Goal: Complete application form: Complete application form

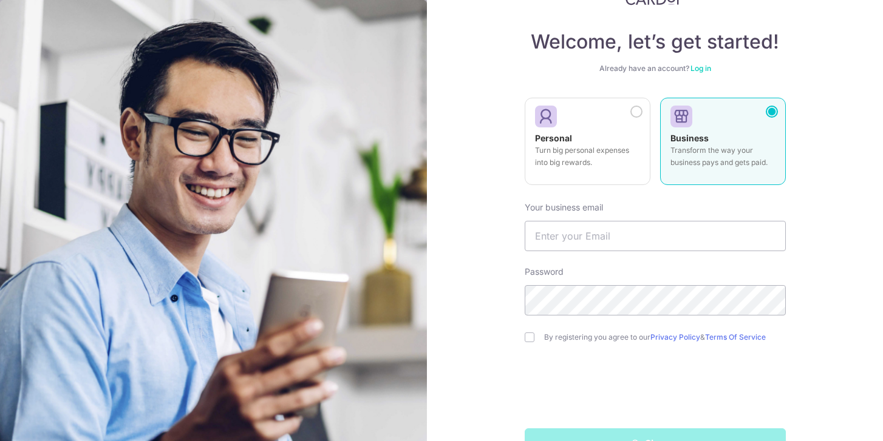
scroll to position [78, 0]
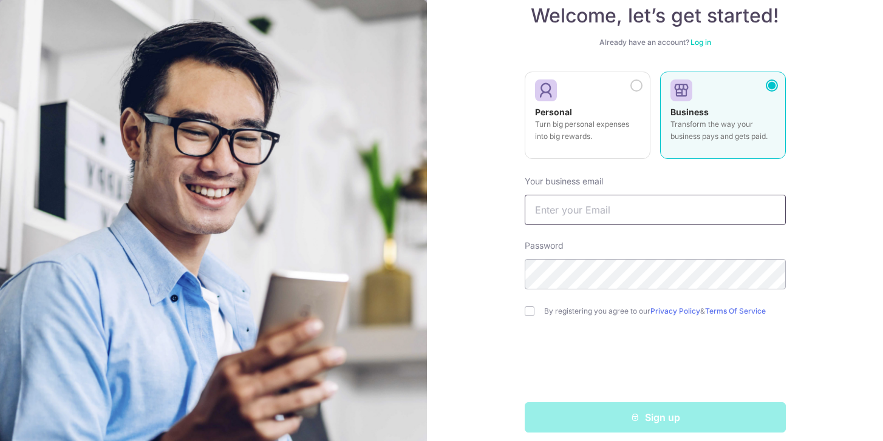
click at [670, 217] on input "text" at bounding box center [654, 210] width 261 height 30
type input "valerie.lim@kd2interior.com"
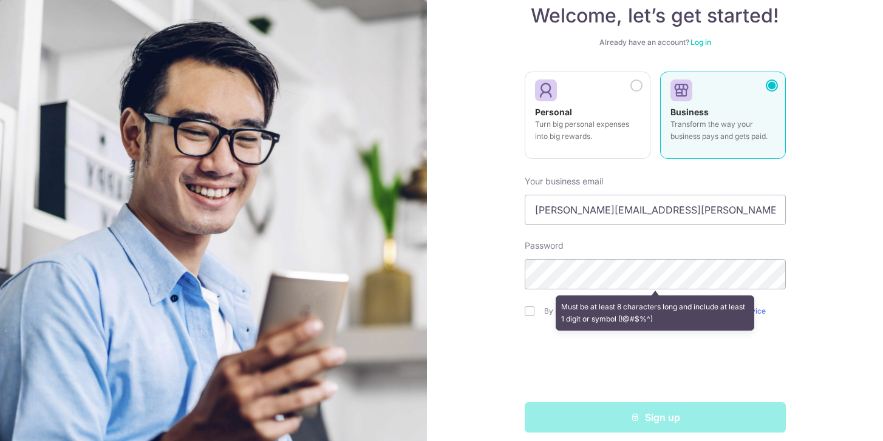
click at [804, 263] on div "Welcome, let’s get started! Already have an account? Log in Personal Turn big p…" at bounding box center [655, 220] width 456 height 441
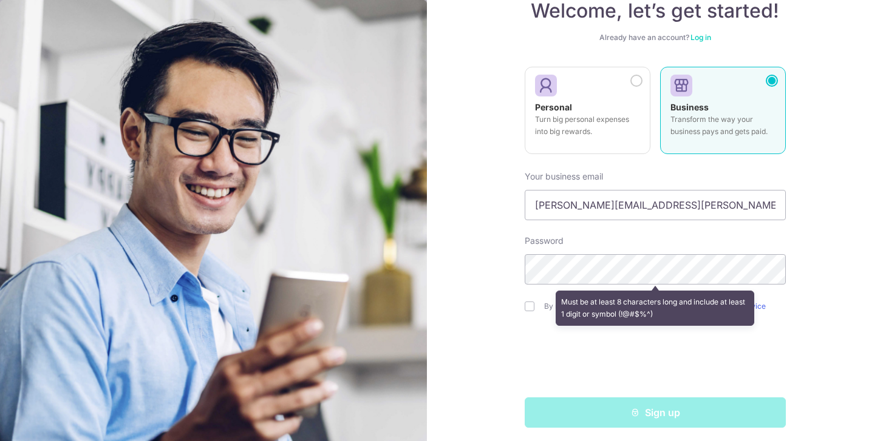
scroll to position [89, 0]
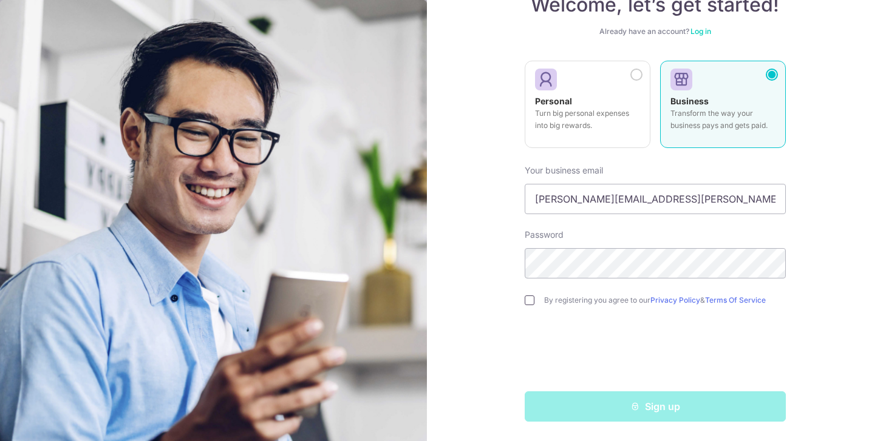
click at [526, 303] on input "checkbox" at bounding box center [529, 301] width 10 height 10
checkbox input "true"
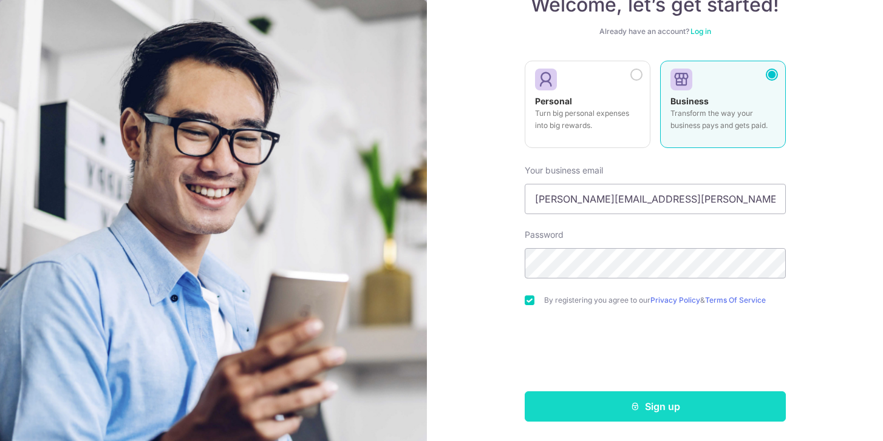
click at [589, 400] on button "Sign up" at bounding box center [654, 406] width 261 height 30
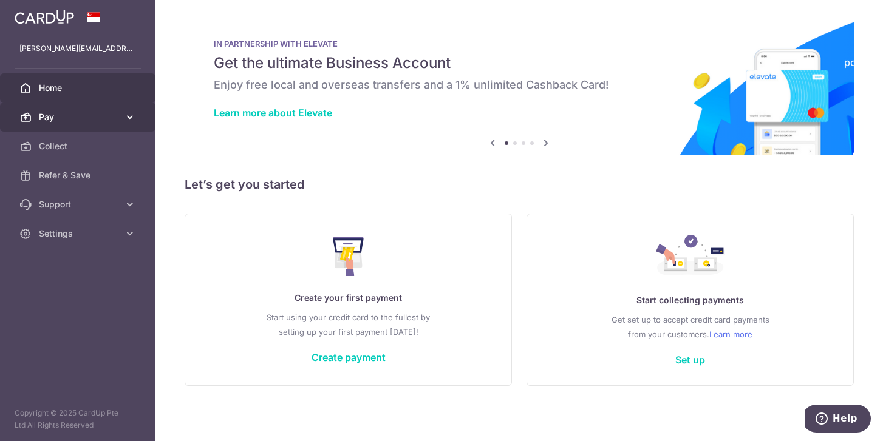
click at [103, 110] on link "Pay" at bounding box center [77, 117] width 155 height 29
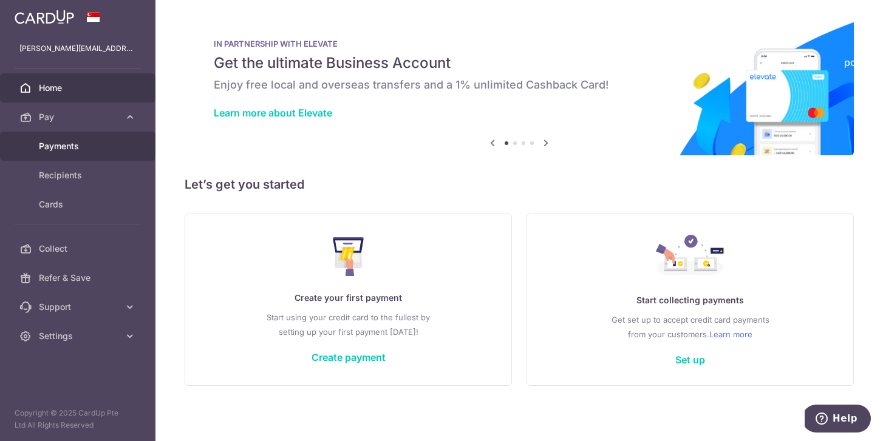
click at [102, 155] on link "Payments" at bounding box center [77, 146] width 155 height 29
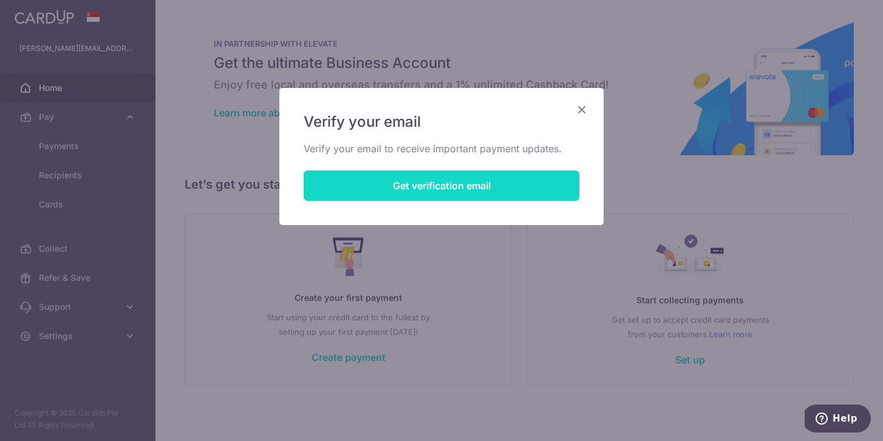
click at [532, 186] on button "Get verification email" at bounding box center [441, 186] width 276 height 30
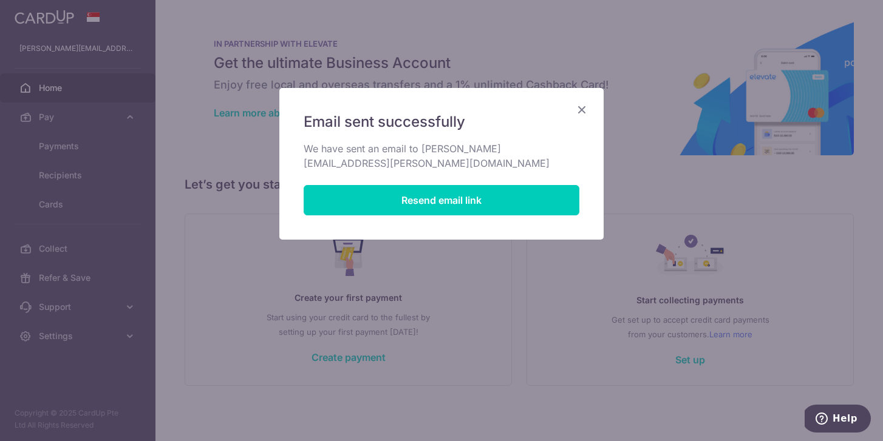
click at [578, 110] on icon "Close" at bounding box center [581, 109] width 15 height 15
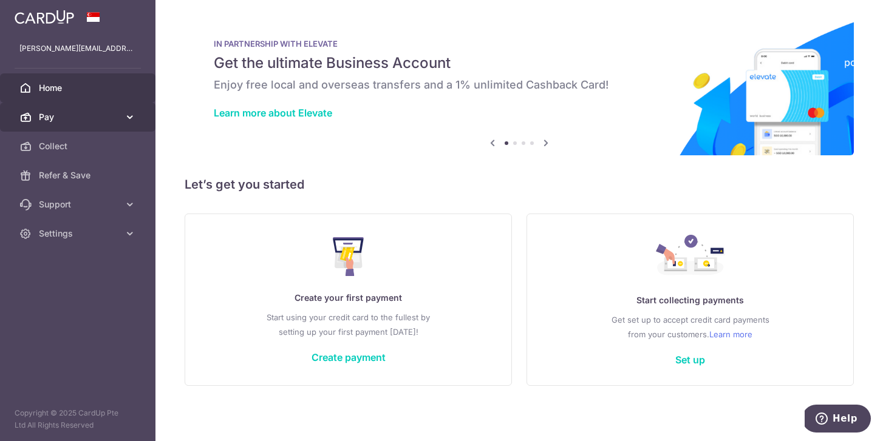
click at [60, 114] on span "Pay" at bounding box center [79, 117] width 80 height 12
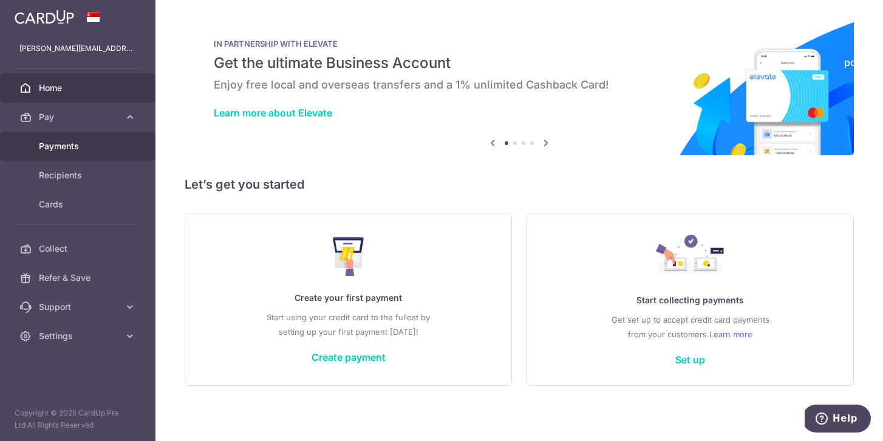
click at [70, 155] on link "Payments" at bounding box center [77, 146] width 155 height 29
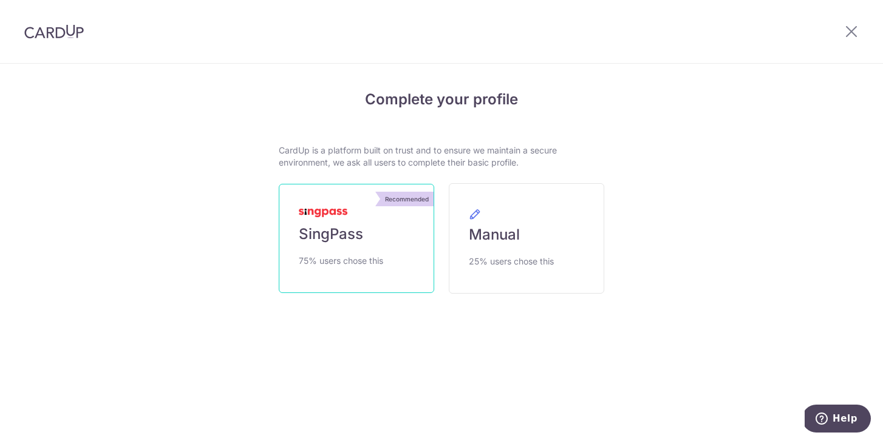
click at [415, 242] on link "Recommended SingPass 75% users chose this" at bounding box center [356, 238] width 155 height 109
click at [341, 249] on link "Recommended SingPass 75% users chose this" at bounding box center [356, 238] width 155 height 109
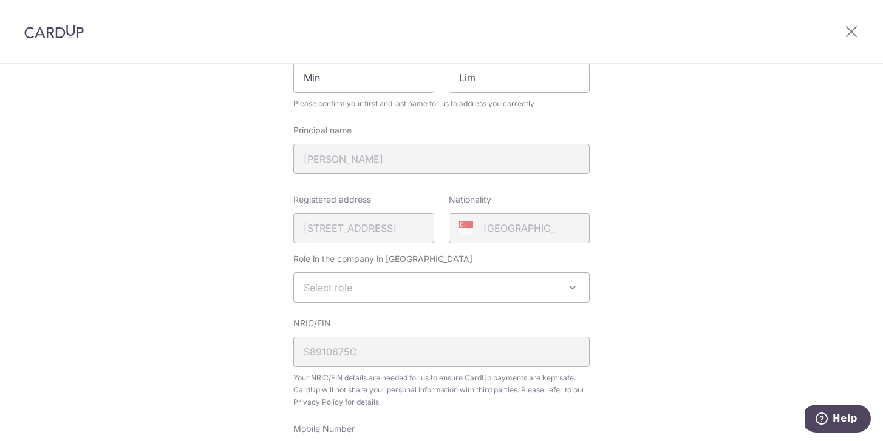
scroll to position [339, 0]
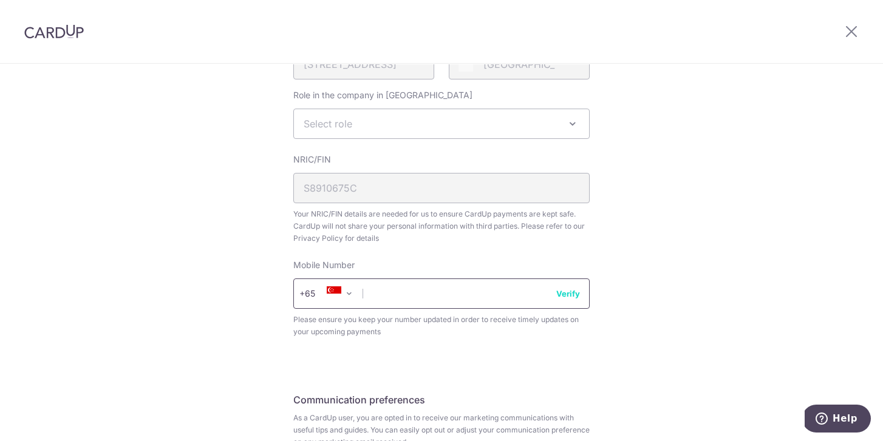
click at [430, 297] on input "text" at bounding box center [441, 294] width 296 height 30
type input "90023989"
click at [557, 293] on button "Verify" at bounding box center [568, 294] width 24 height 12
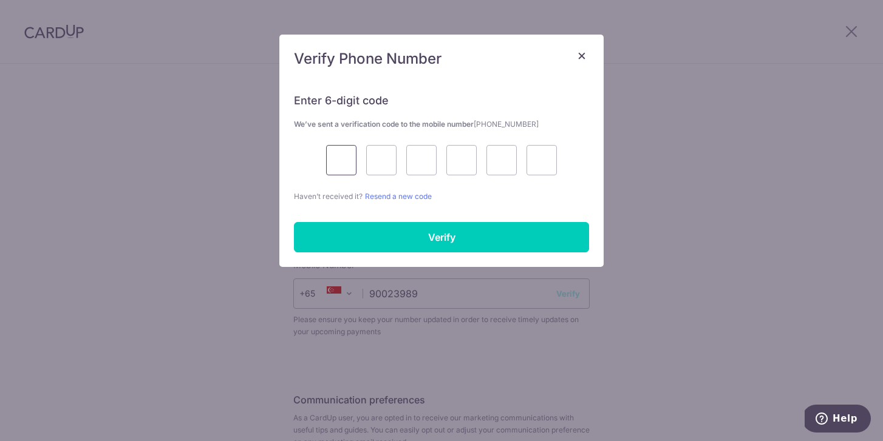
click at [344, 155] on input "text" at bounding box center [341, 160] width 30 height 30
type input "8"
type input "6"
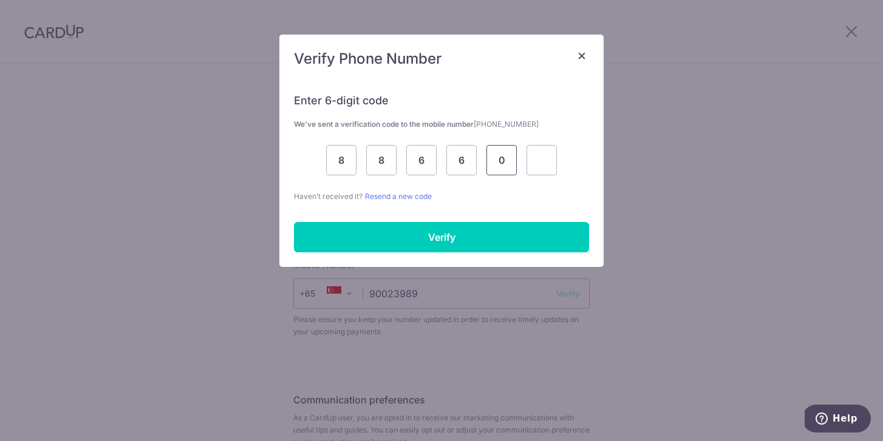
type input "0"
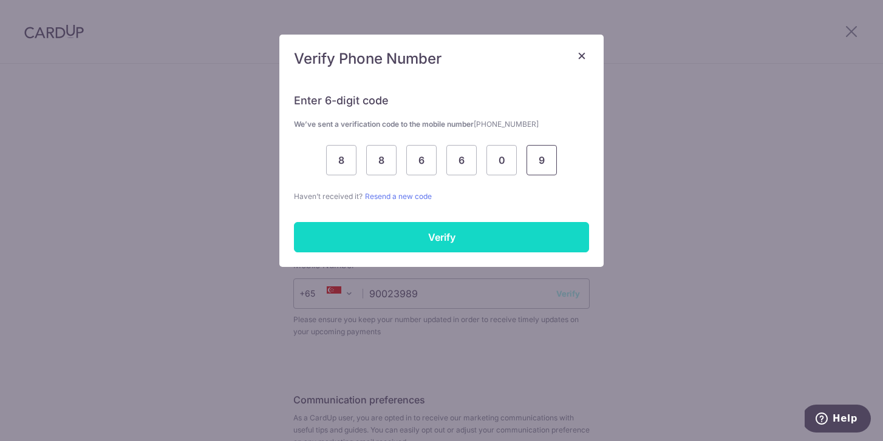
type input "9"
click at [463, 223] on input "Verify" at bounding box center [441, 237] width 295 height 30
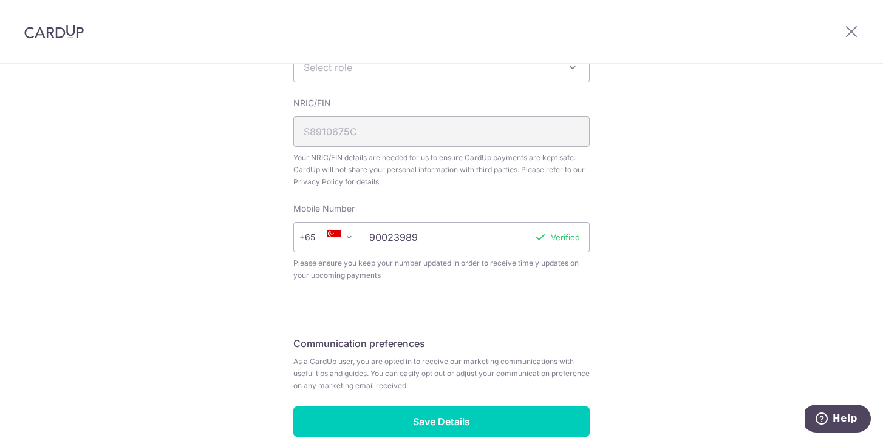
scroll to position [458, 0]
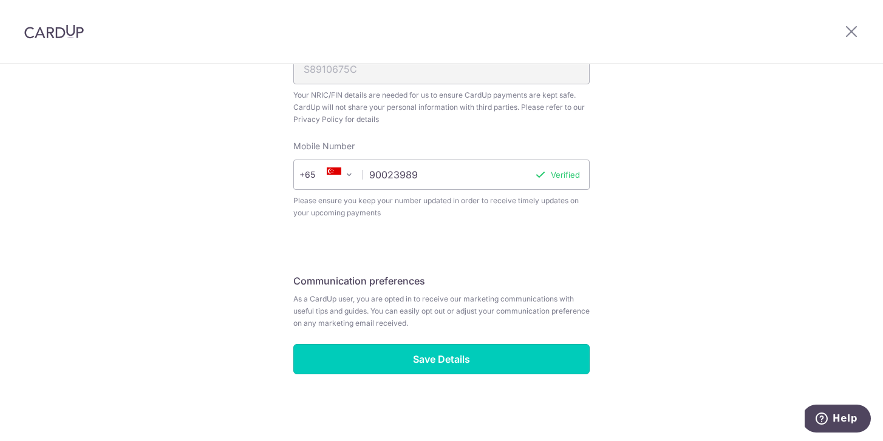
click at [530, 368] on input "Save Details" at bounding box center [441, 359] width 296 height 30
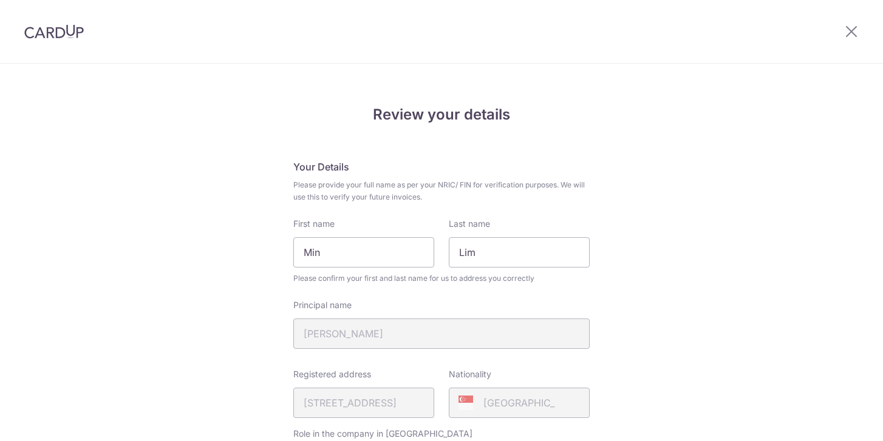
scroll to position [354, 0]
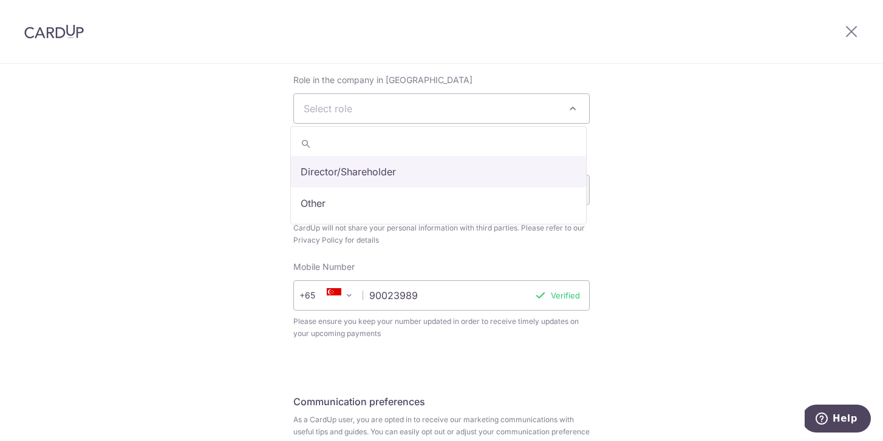
click at [501, 103] on span "Select role" at bounding box center [441, 108] width 295 height 29
select select "director"
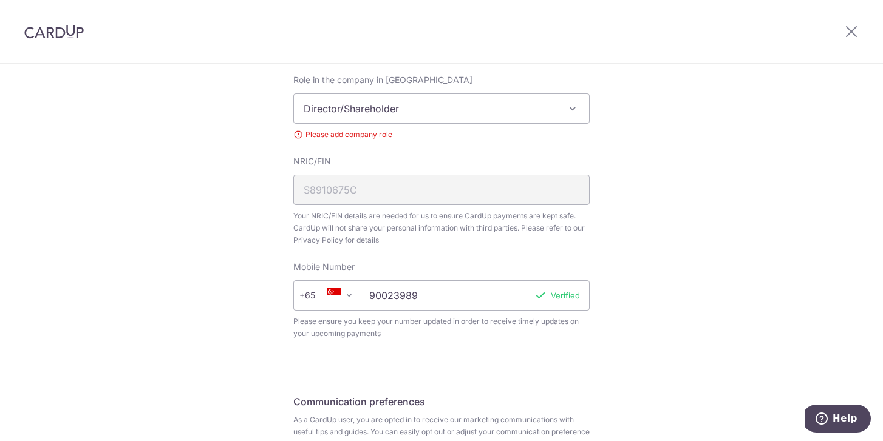
scroll to position [475, 0]
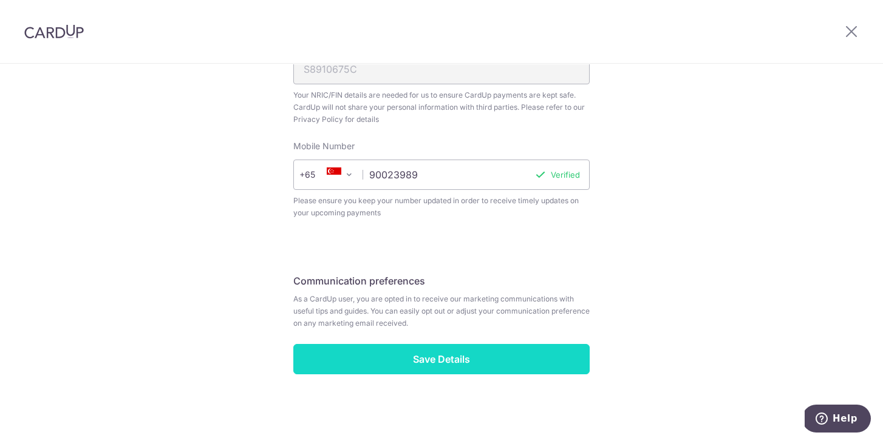
click at [503, 356] on input "Save Details" at bounding box center [441, 359] width 296 height 30
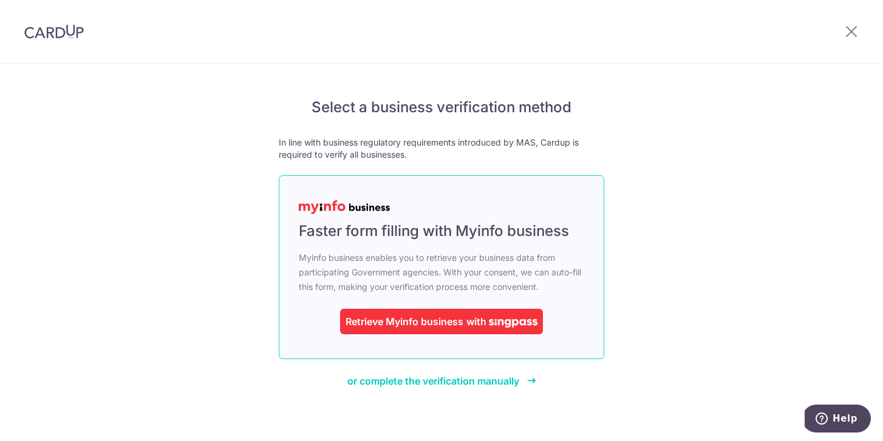
click at [446, 329] on div "Retrieve Myinfo business with" at bounding box center [441, 321] width 203 height 25
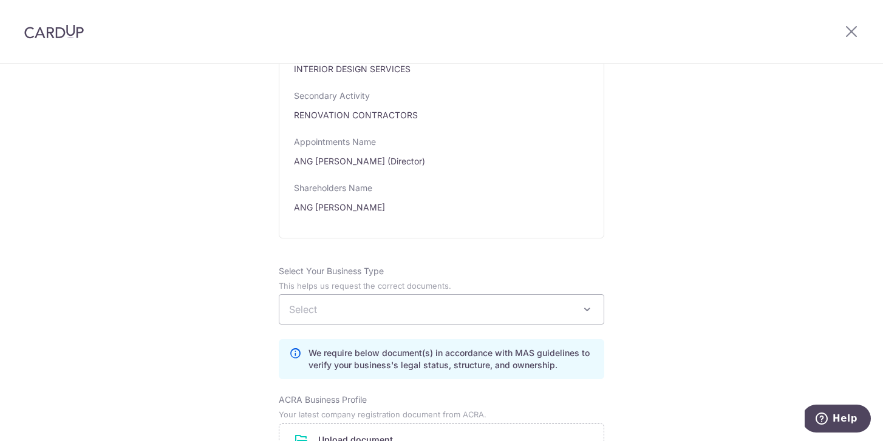
scroll to position [652, 0]
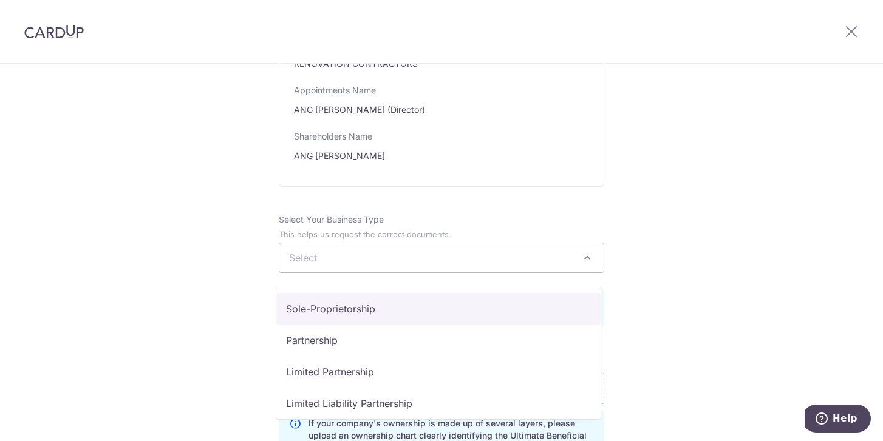
click at [495, 273] on span "Select" at bounding box center [441, 257] width 324 height 29
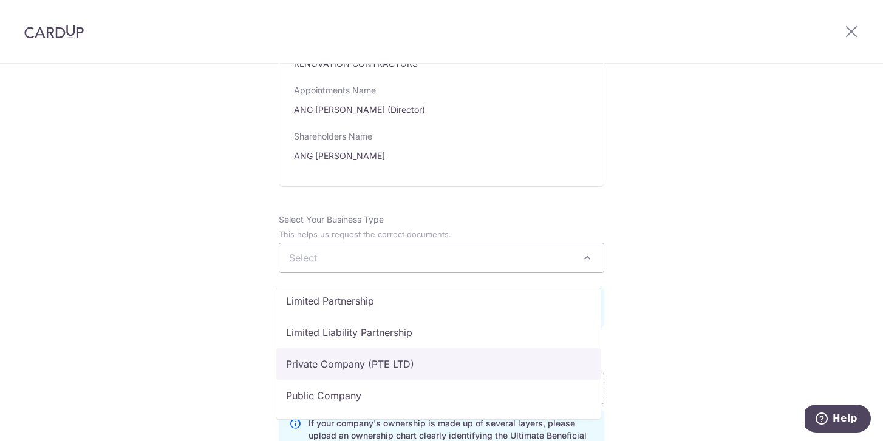
scroll to position [73, 0]
select select "Private Company (PTE LTD)"
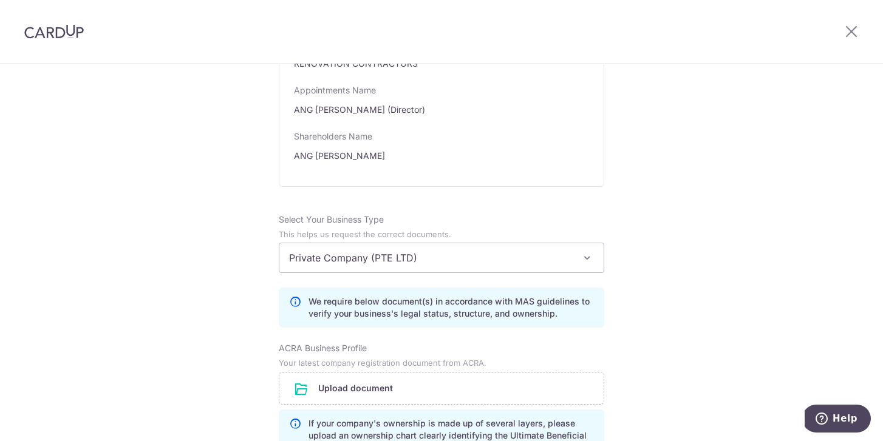
click at [697, 283] on div "Review the company details Company details View all The following details are r…" at bounding box center [441, 224] width 883 height 1627
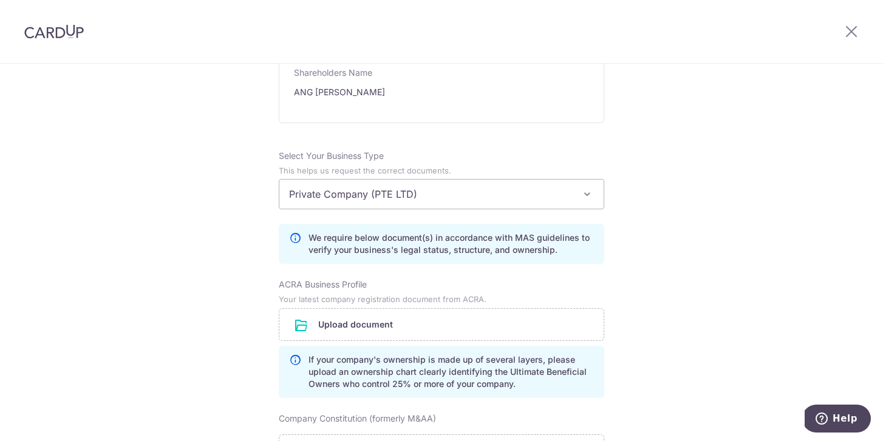
scroll to position [858, 0]
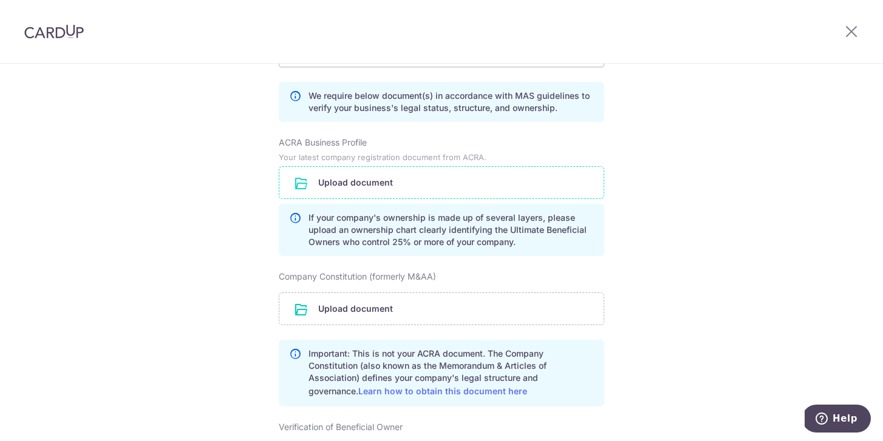
click at [383, 194] on input "file" at bounding box center [441, 183] width 324 height 32
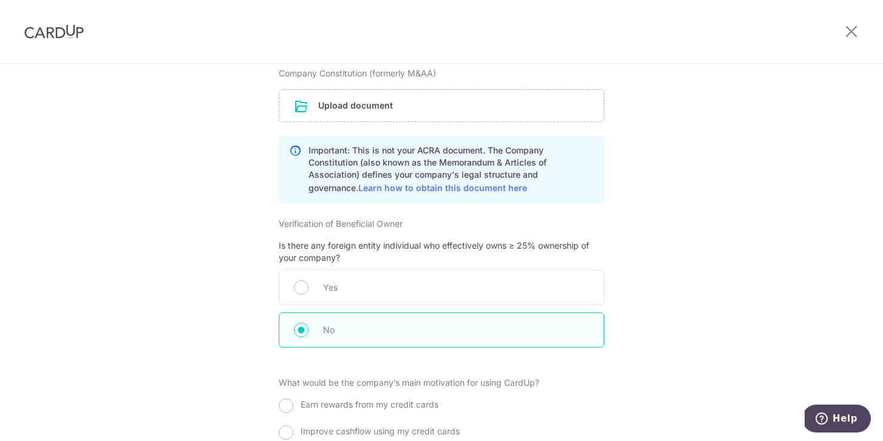
scroll to position [1306, 0]
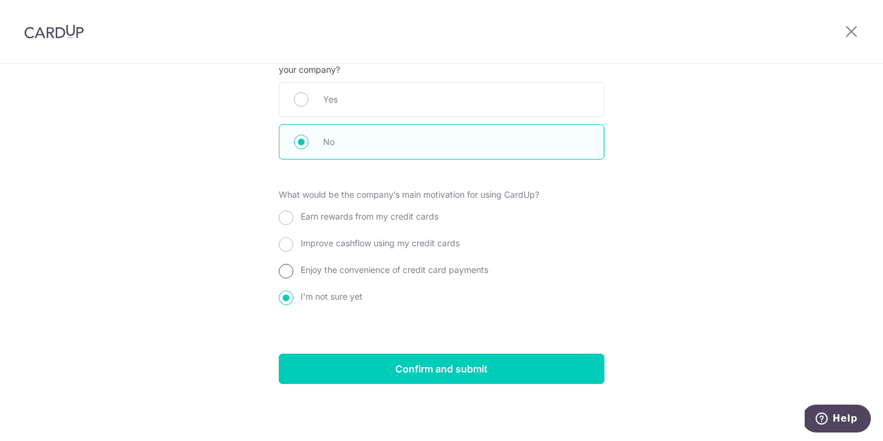
click at [282, 264] on input "Enjoy the convenience of credit card payments" at bounding box center [286, 271] width 15 height 15
radio input "true"
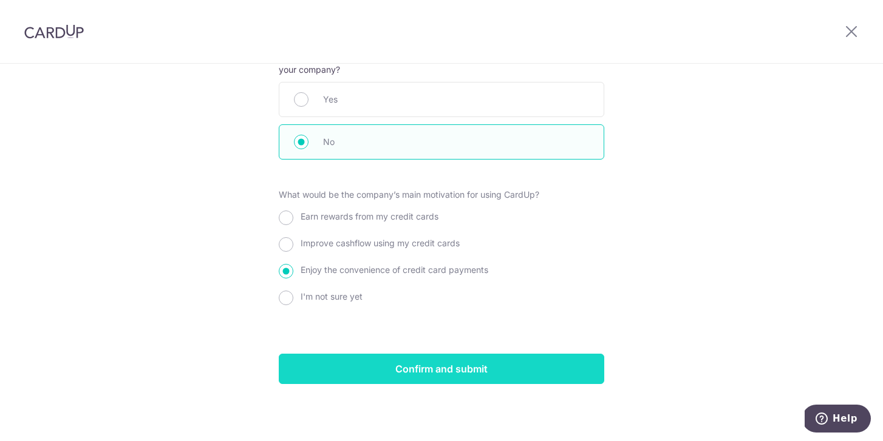
click at [447, 378] on input "Confirm and submit" at bounding box center [441, 369] width 325 height 30
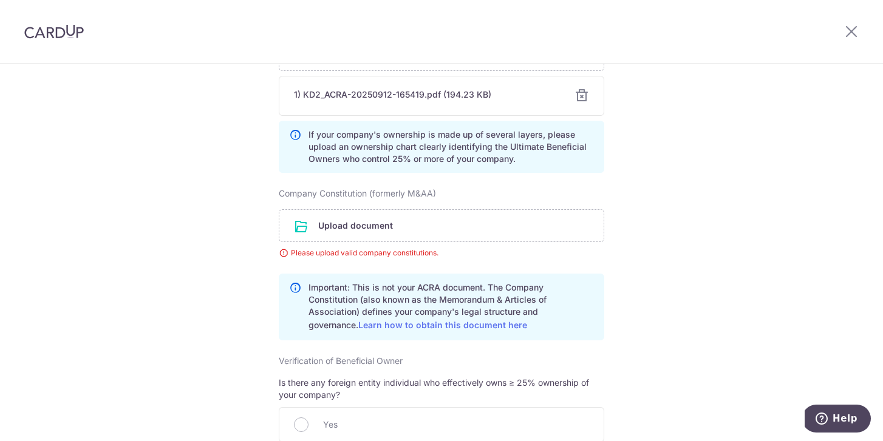
scroll to position [960, 0]
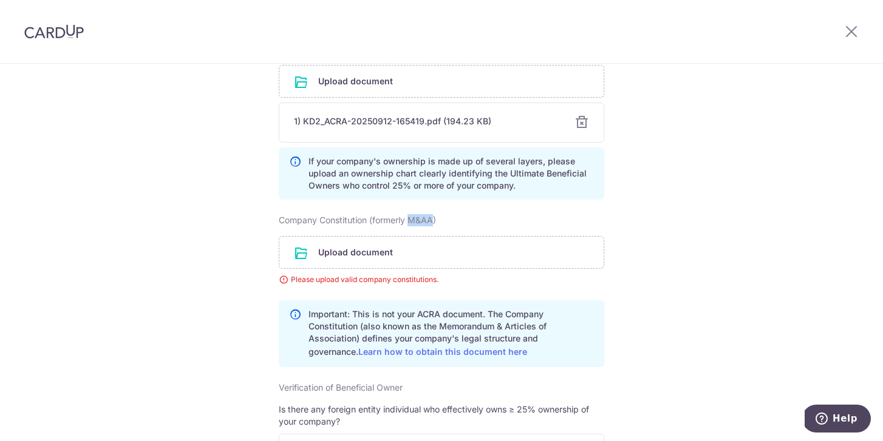
drag, startPoint x: 409, startPoint y: 230, endPoint x: 432, endPoint y: 232, distance: 22.6
click at [432, 226] on label "Company Constitution (formerly M&AA)" at bounding box center [357, 220] width 157 height 12
copy label "M&AA"
click at [432, 357] on link "Learn how to obtain this document here" at bounding box center [442, 352] width 169 height 10
